Goal: Task Accomplishment & Management: Use online tool/utility

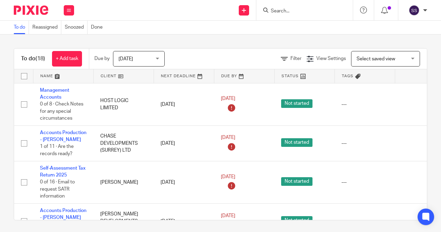
click at [281, 10] on input "Search" at bounding box center [301, 11] width 62 height 6
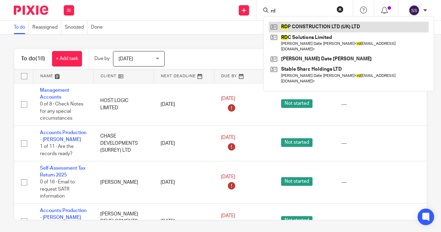
type input "rd"
click at [291, 30] on link at bounding box center [349, 27] width 160 height 10
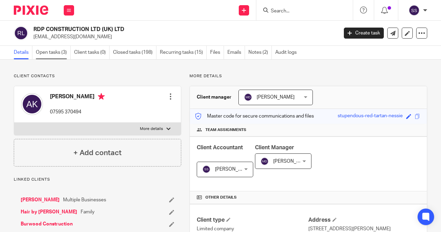
click at [59, 58] on link "Open tasks (3)" at bounding box center [53, 52] width 35 height 13
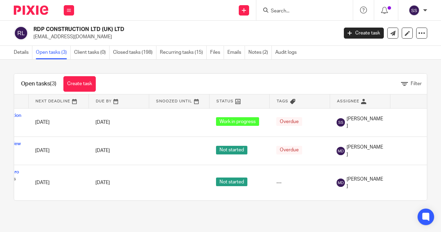
scroll to position [0, 80]
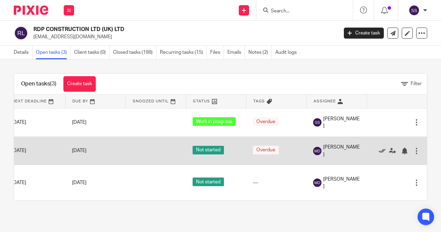
click at [378, 154] on icon at bounding box center [381, 150] width 7 height 7
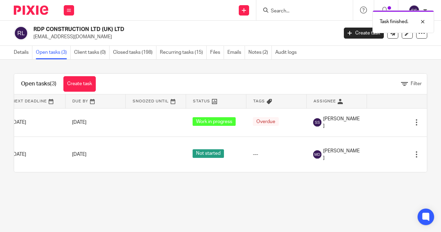
drag, startPoint x: 133, startPoint y: 210, endPoint x: 94, endPoint y: 186, distance: 45.8
click at [93, 204] on main "RDP CONSTRUCTION LTD (UK) LTD rdpconstructionltd@hotmail.com Create task Update…" at bounding box center [220, 116] width 441 height 232
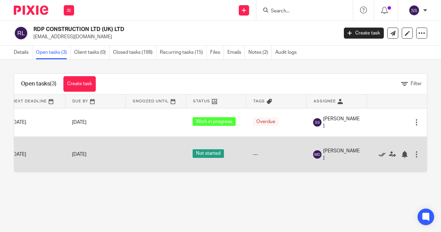
click at [378, 158] on icon at bounding box center [381, 154] width 7 height 7
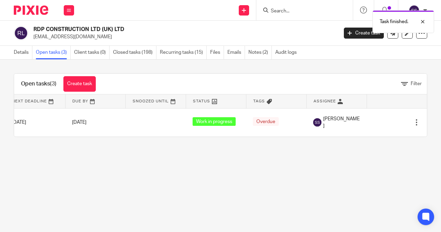
click at [288, 12] on div "Task finished." at bounding box center [326, 20] width 213 height 26
click at [282, 11] on div "Task finished." at bounding box center [326, 20] width 213 height 26
click at [274, 9] on div "Task finished." at bounding box center [326, 20] width 213 height 26
click at [272, 12] on input "Search" at bounding box center [301, 11] width 62 height 6
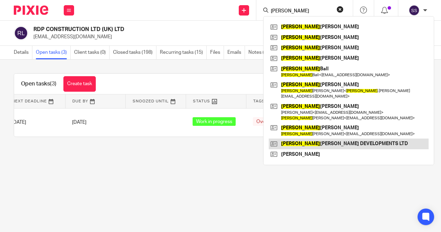
type input "robert"
click at [309, 140] on link at bounding box center [349, 143] width 160 height 10
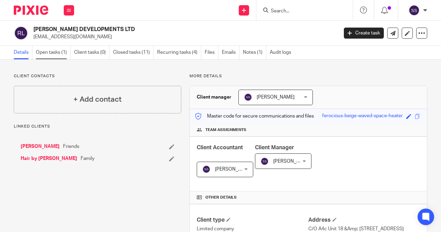
click at [45, 54] on link "Open tasks (1)" at bounding box center [53, 52] width 35 height 13
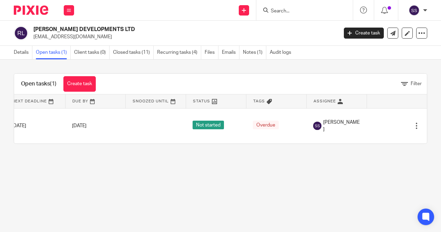
scroll to position [0, 80]
click at [275, 8] on input "Search" at bounding box center [301, 11] width 62 height 6
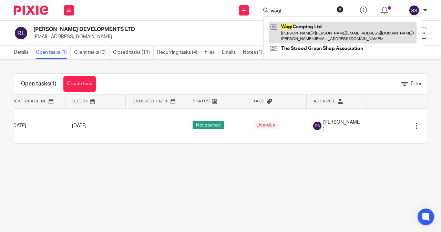
type input "wagi"
click at [293, 29] on link at bounding box center [343, 32] width 148 height 21
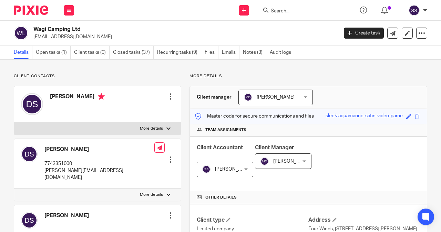
drag, startPoint x: 52, startPoint y: 50, endPoint x: 59, endPoint y: 66, distance: 17.6
click at [53, 50] on link "Open tasks (1)" at bounding box center [53, 52] width 35 height 13
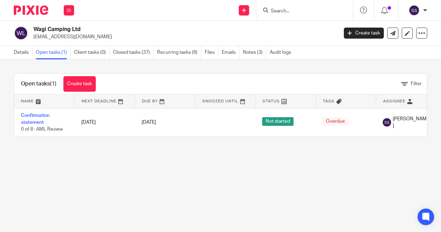
click at [287, 11] on input "Search" at bounding box center [301, 11] width 62 height 6
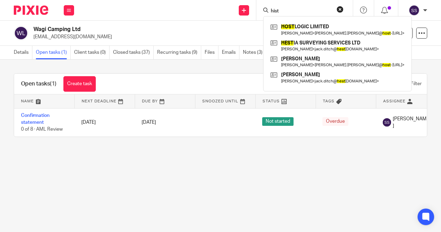
type input "hist"
click at [300, 29] on link at bounding box center [337, 30] width 137 height 16
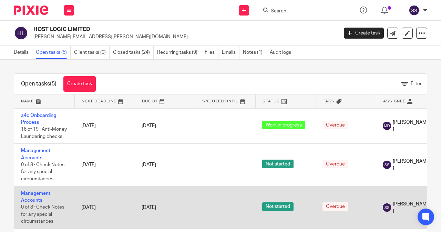
scroll to position [0, 85]
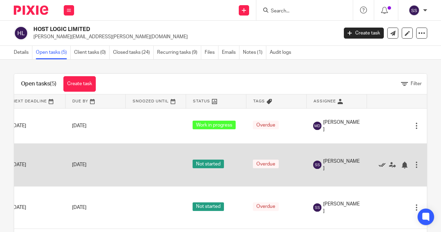
click at [378, 165] on icon at bounding box center [381, 164] width 7 height 7
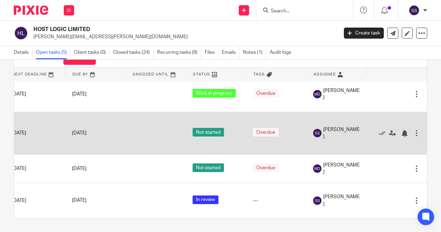
scroll to position [9, 85]
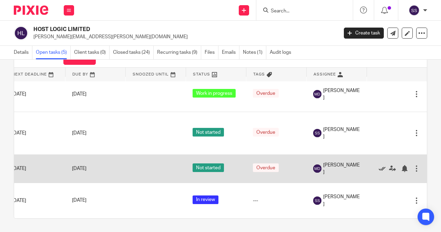
click at [378, 165] on icon at bounding box center [381, 168] width 7 height 7
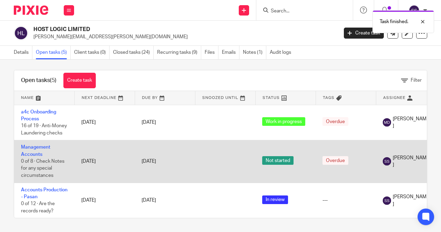
scroll to position [0, 0]
